Goal: Information Seeking & Learning: Learn about a topic

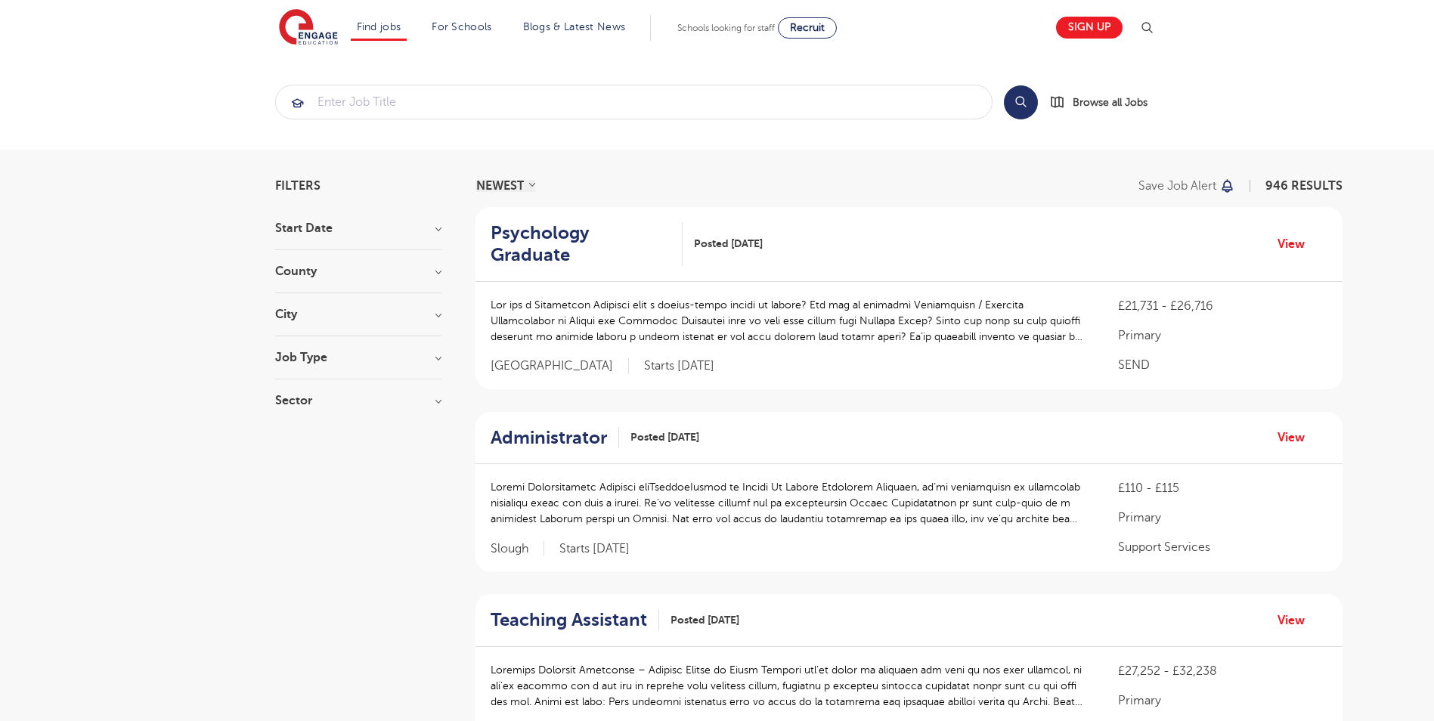
click at [344, 318] on h3 "City" at bounding box center [358, 314] width 166 height 12
click at [325, 477] on button "Show more" at bounding box center [307, 484] width 64 height 14
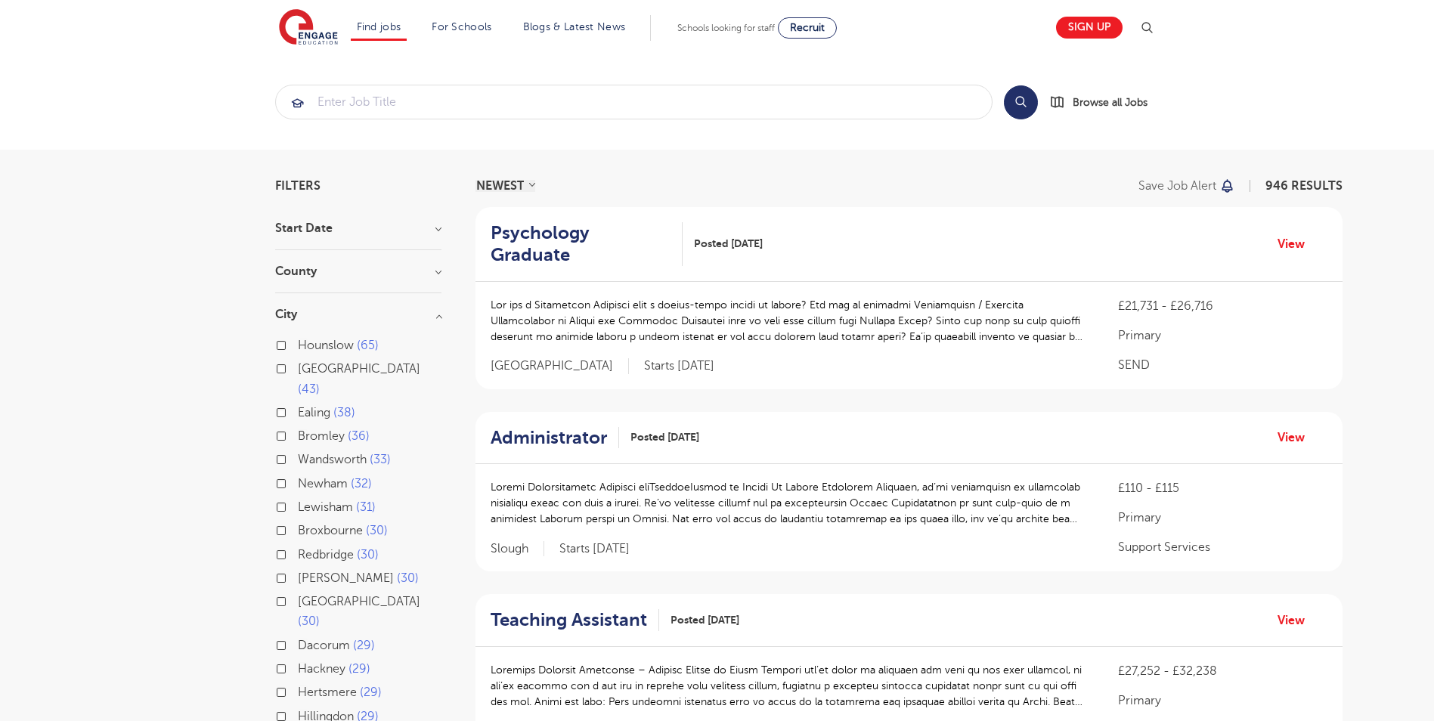
click at [389, 265] on section "Start Date September 109 November 33 October 31 January 3 Show more County Lond…" at bounding box center [358, 595] width 166 height 747
click at [435, 272] on h3 "County" at bounding box center [358, 271] width 166 height 12
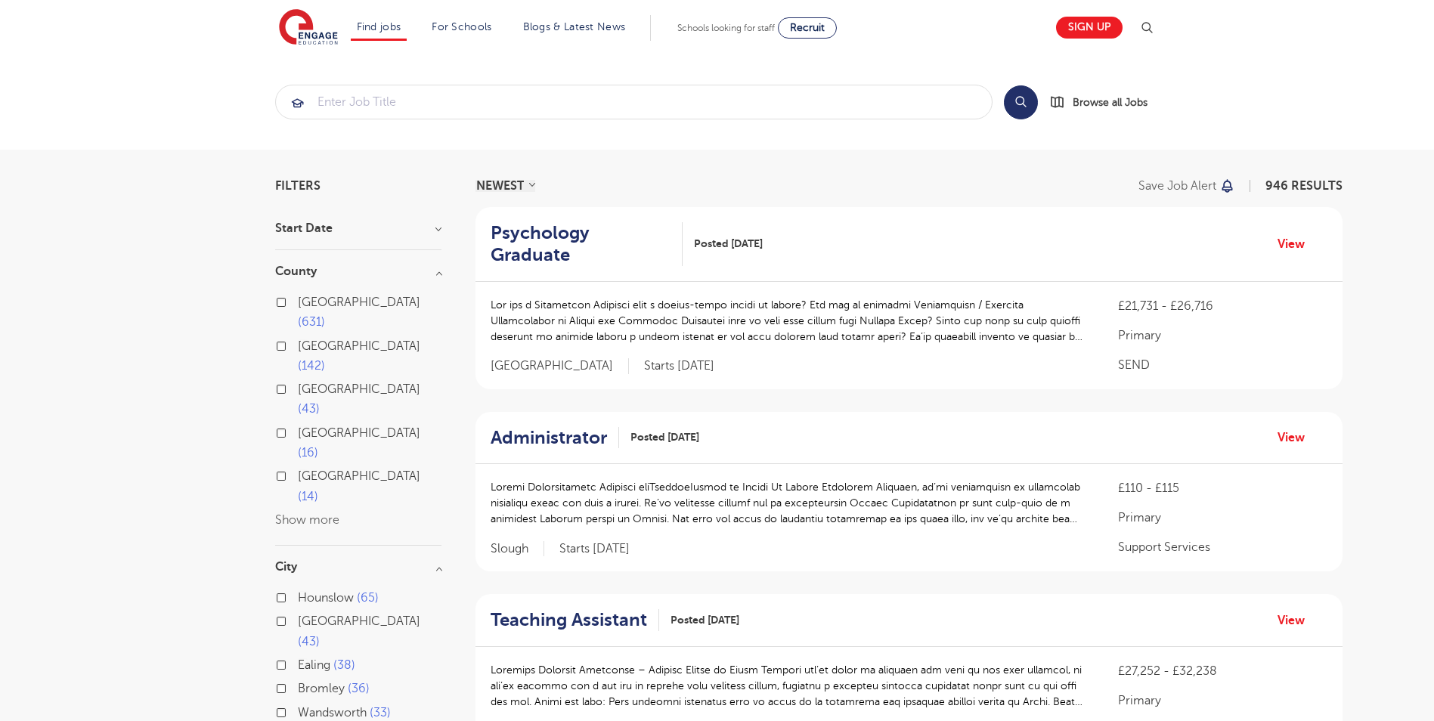
click at [298, 466] on label "East Sussex 14" at bounding box center [370, 486] width 144 height 40
click at [298, 469] on input "East Sussex 14" at bounding box center [303, 474] width 10 height 10
checkbox input "true"
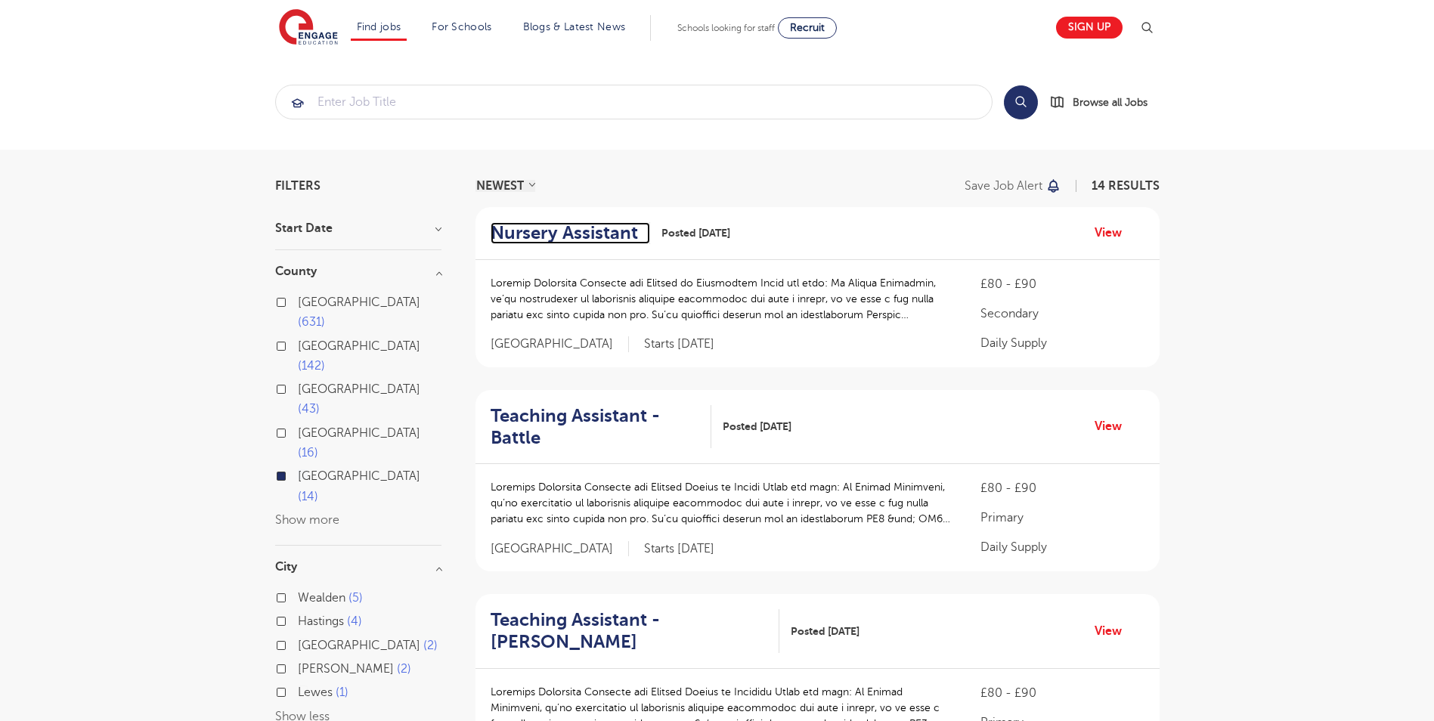
click at [604, 231] on h2 "Nursery Assistant" at bounding box center [564, 233] width 147 height 22
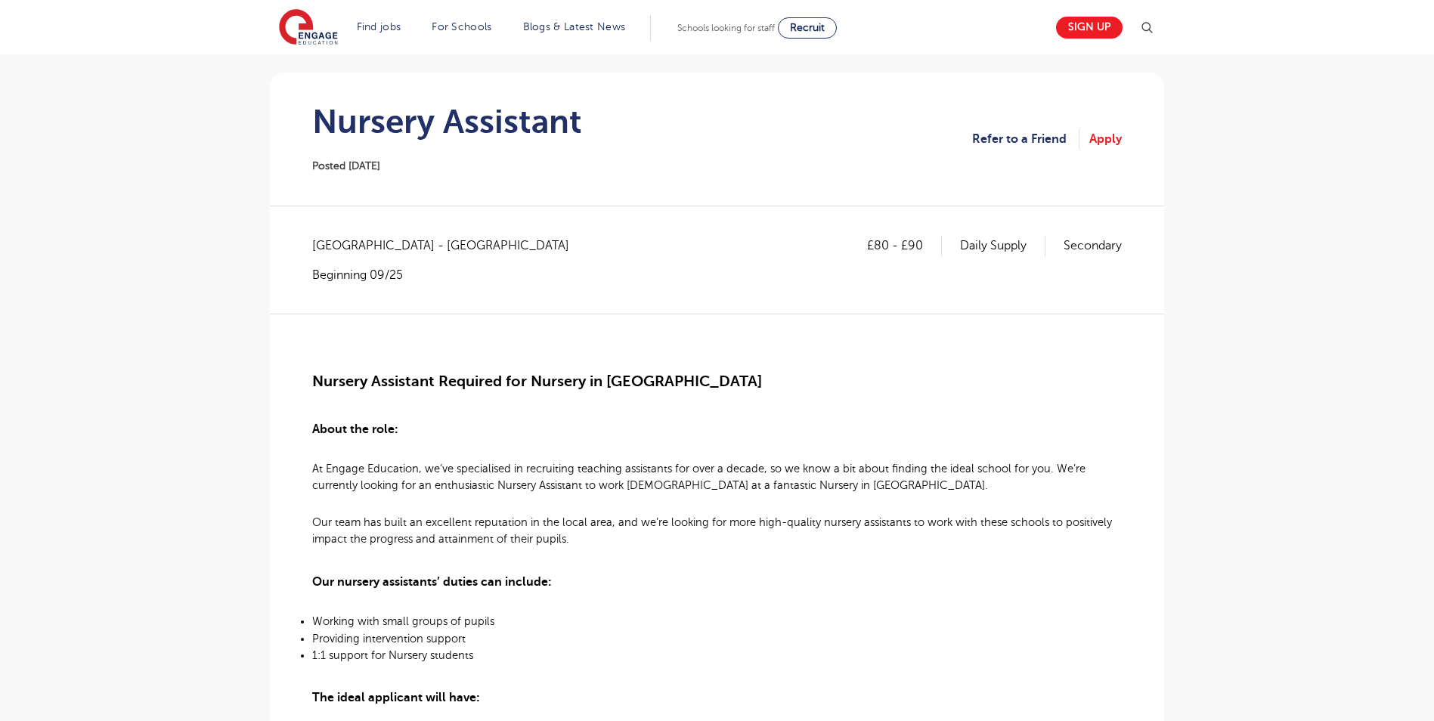
scroll to position [76, 0]
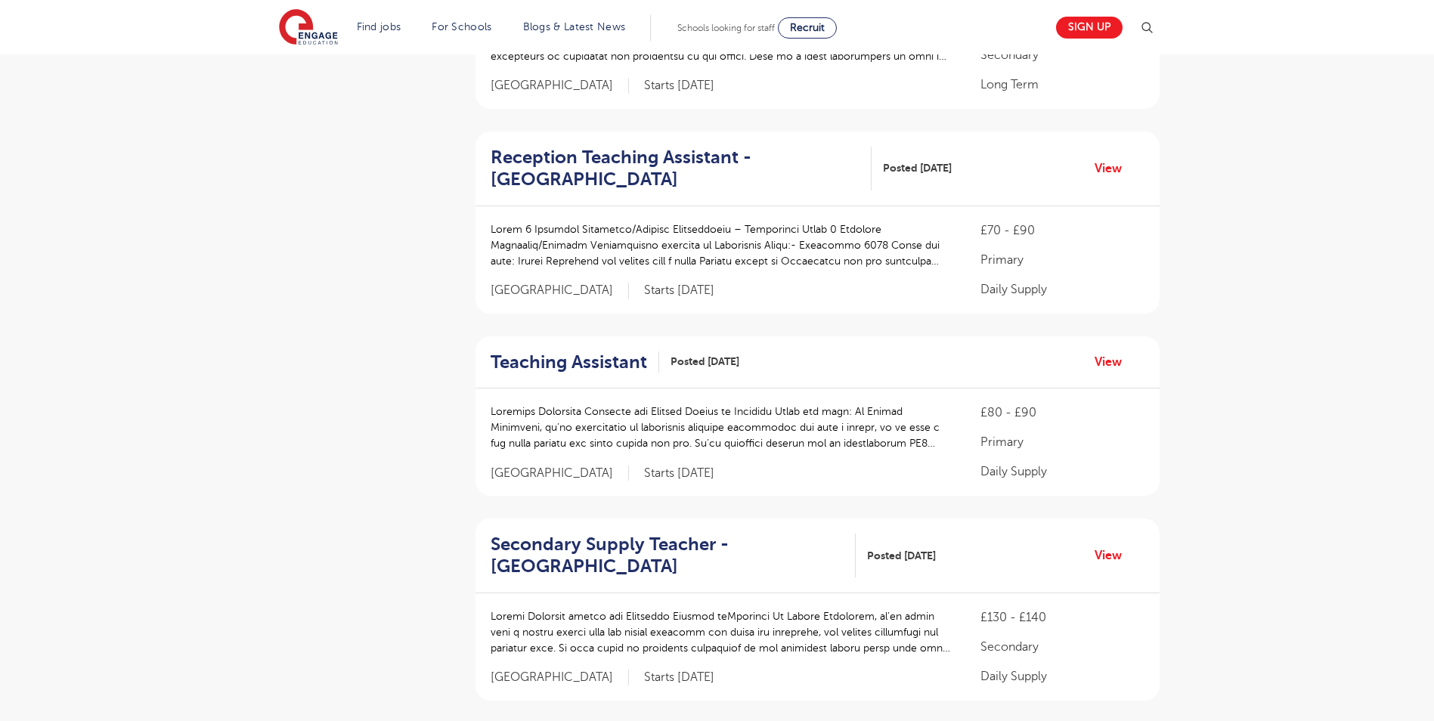
scroll to position [1285, 0]
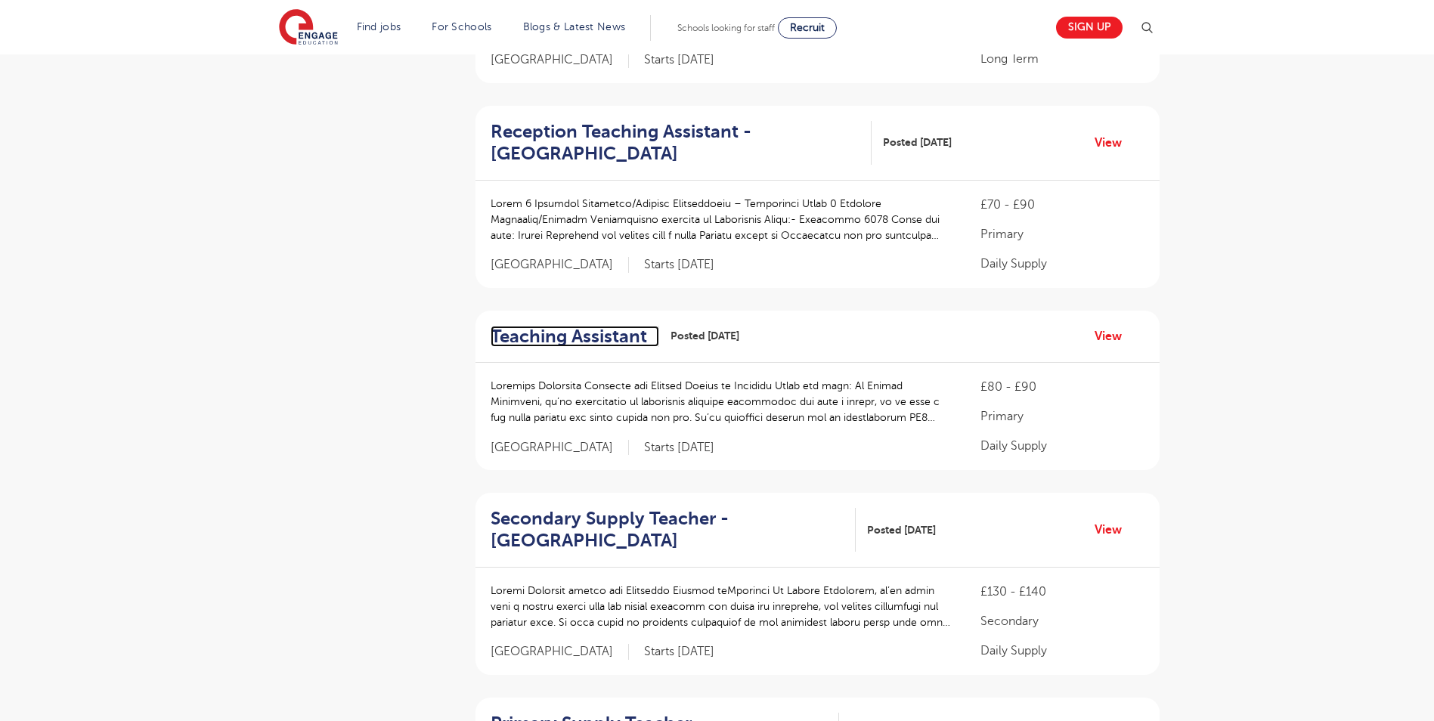
click at [593, 331] on h2 "Teaching Assistant" at bounding box center [569, 337] width 156 height 22
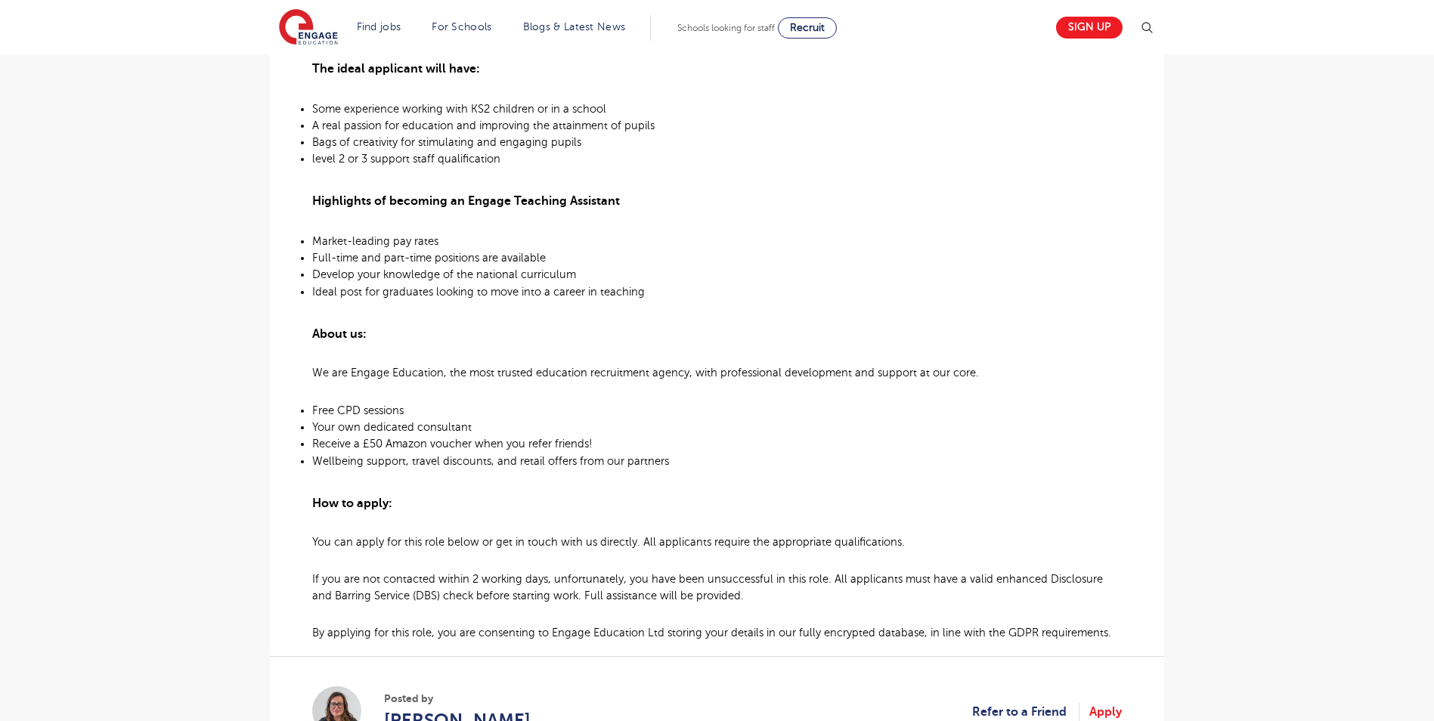
scroll to position [756, 0]
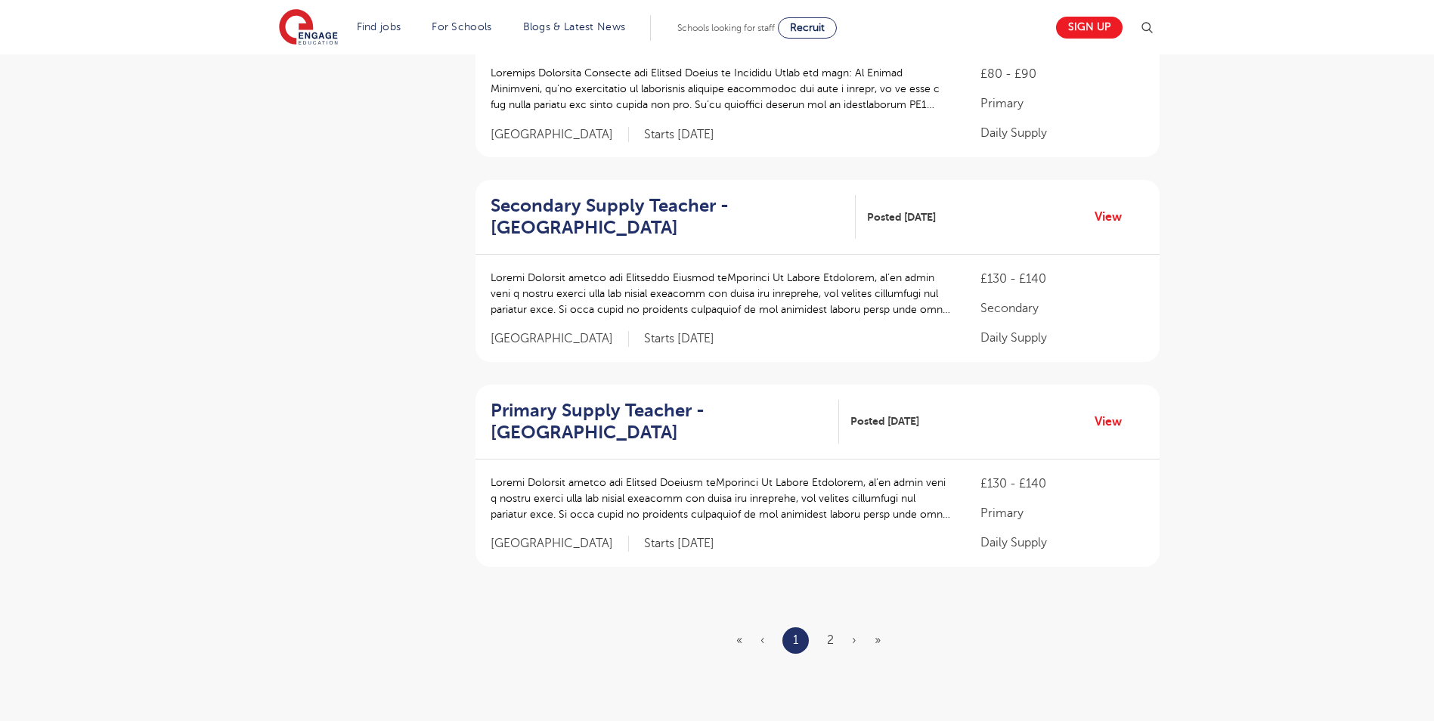
scroll to position [1739, 0]
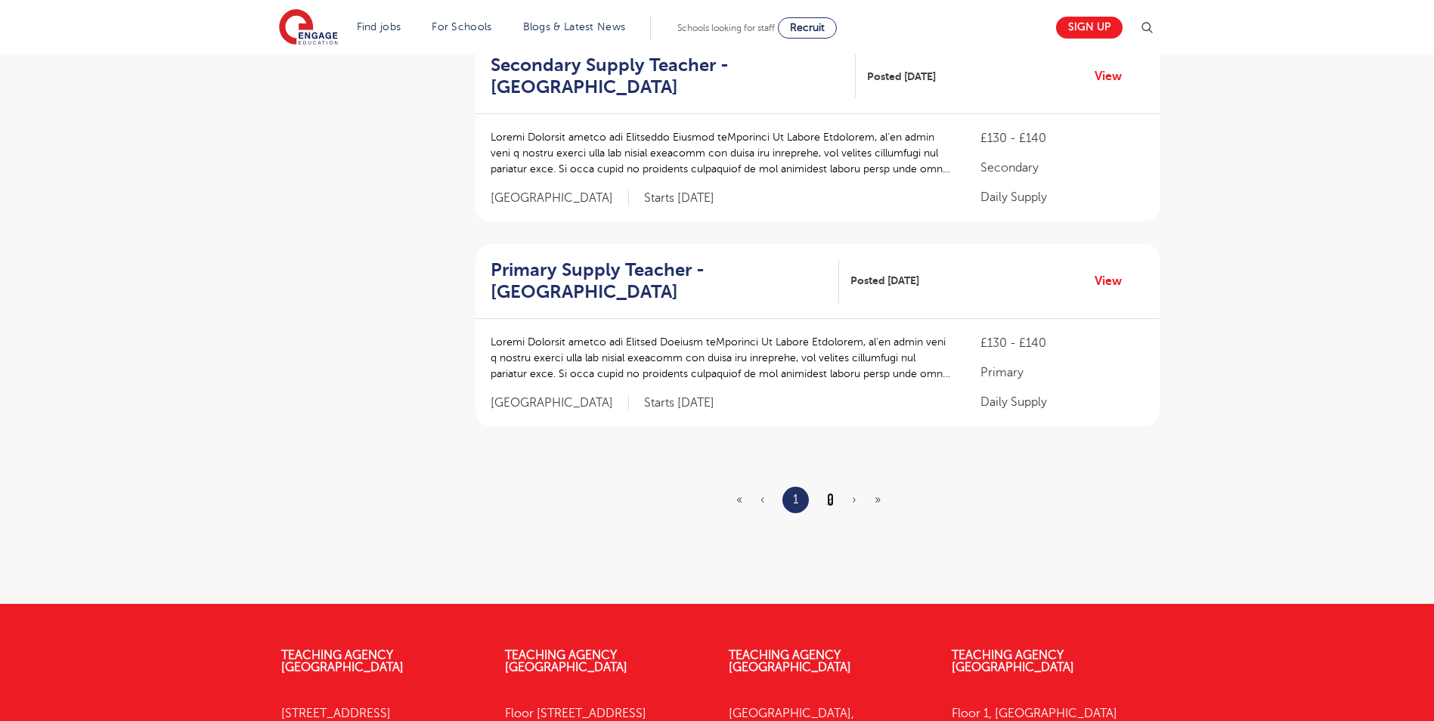
click at [832, 496] on link "2" at bounding box center [830, 500] width 7 height 14
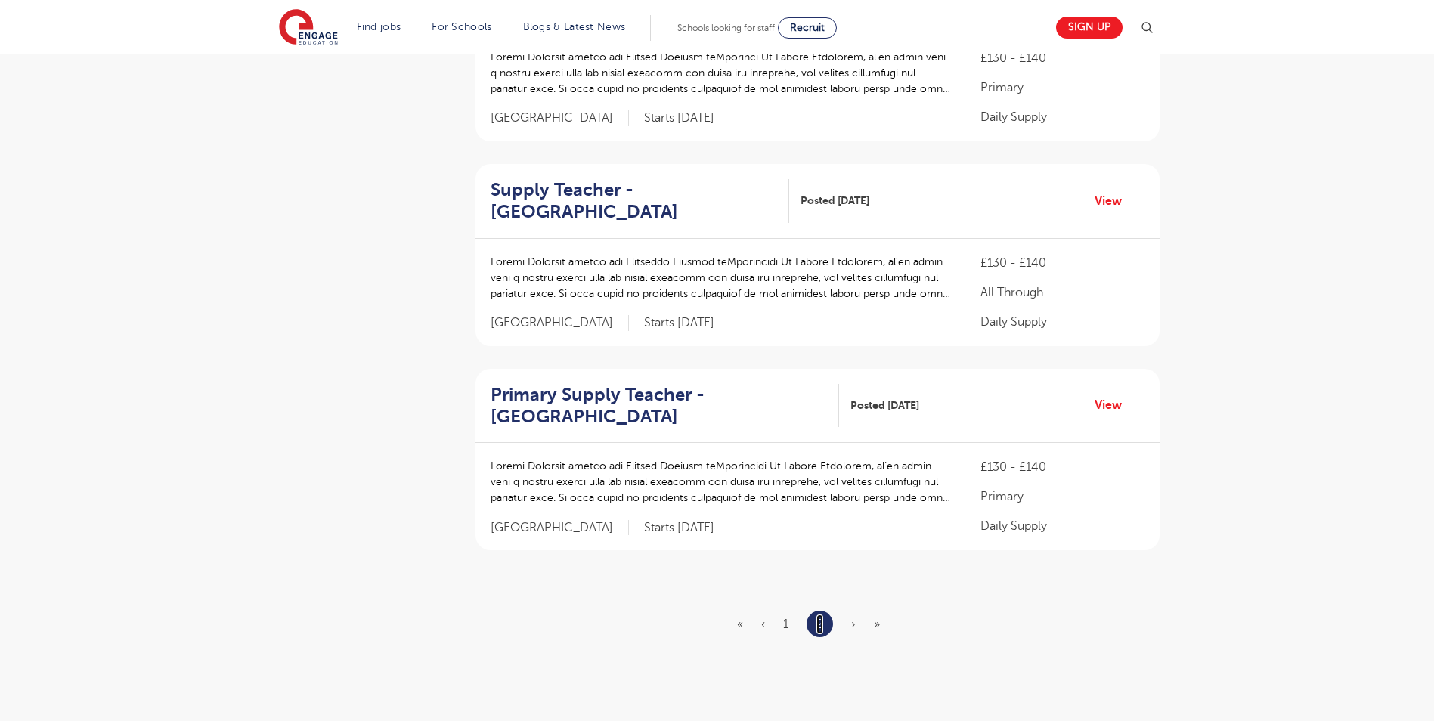
scroll to position [454, 0]
